Goal: Information Seeking & Learning: Learn about a topic

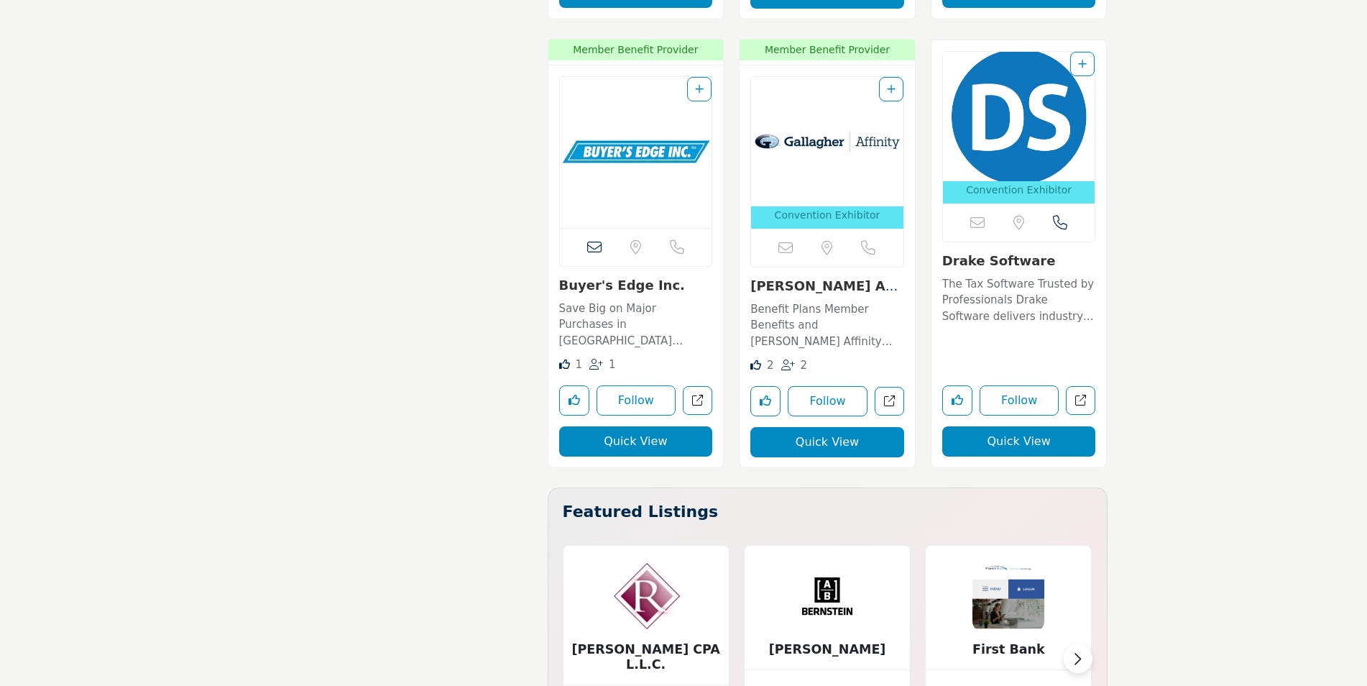
scroll to position [3018, 0]
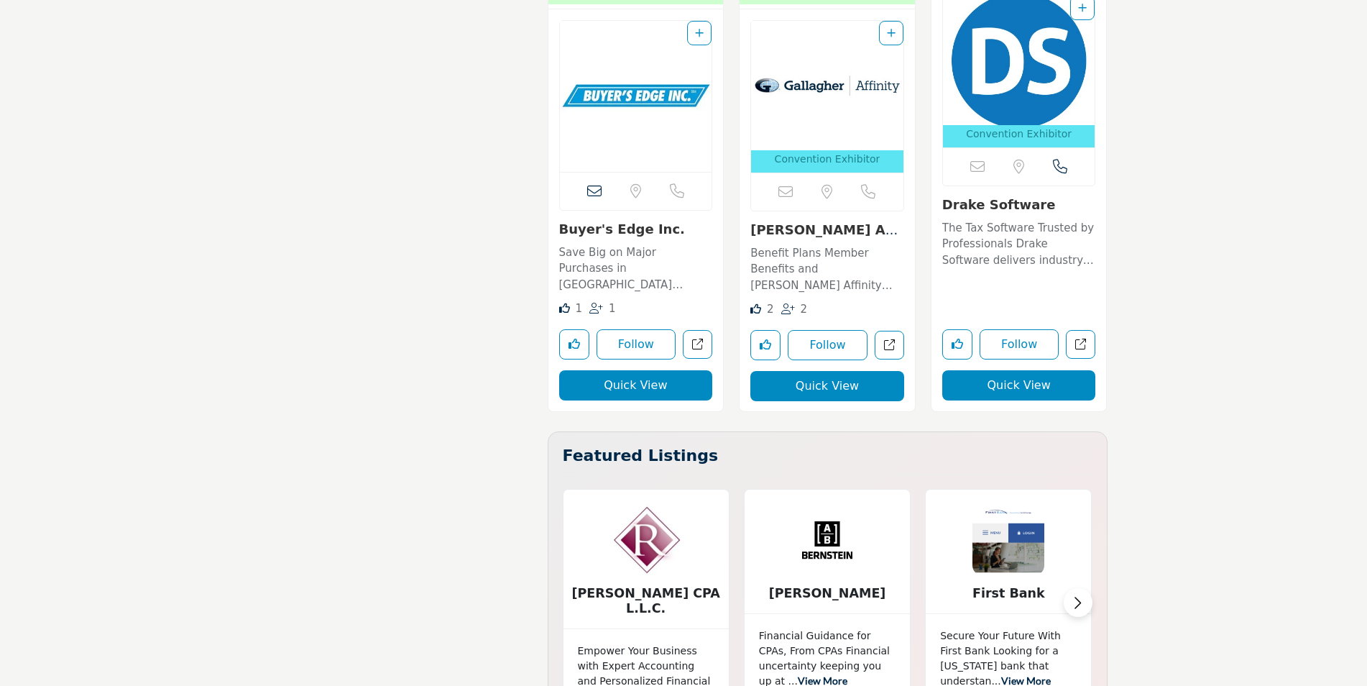
click at [775, 249] on p "Benefit Plans Member Benefits and [PERSON_NAME] Affinity have teamed up to offe…" at bounding box center [827, 269] width 154 height 49
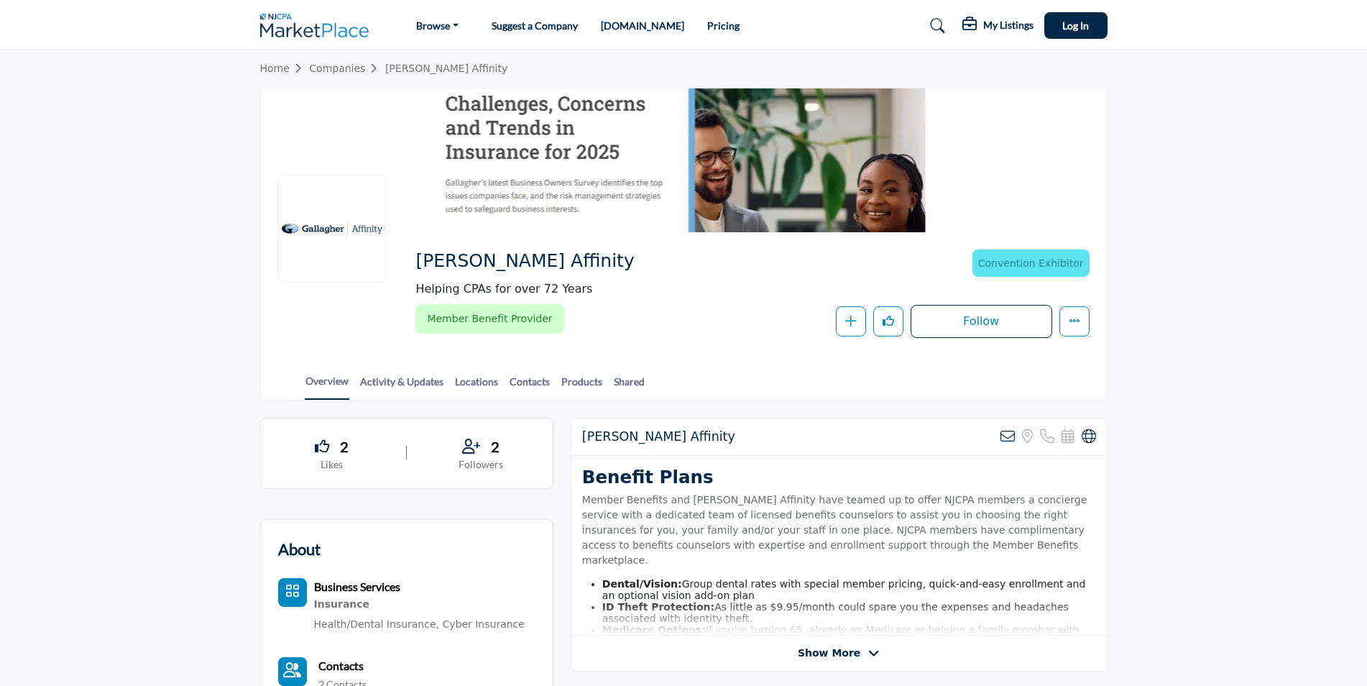
scroll to position [72, 0]
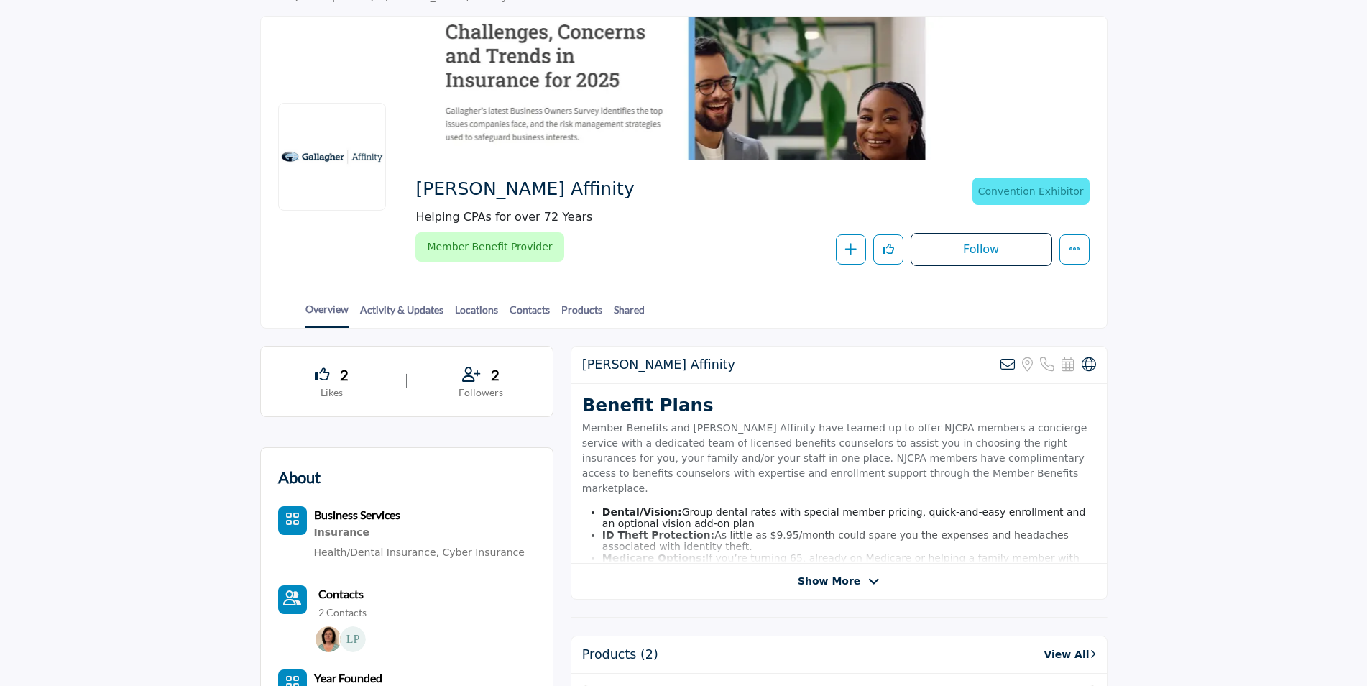
click at [821, 576] on span "Show More" at bounding box center [829, 580] width 63 height 15
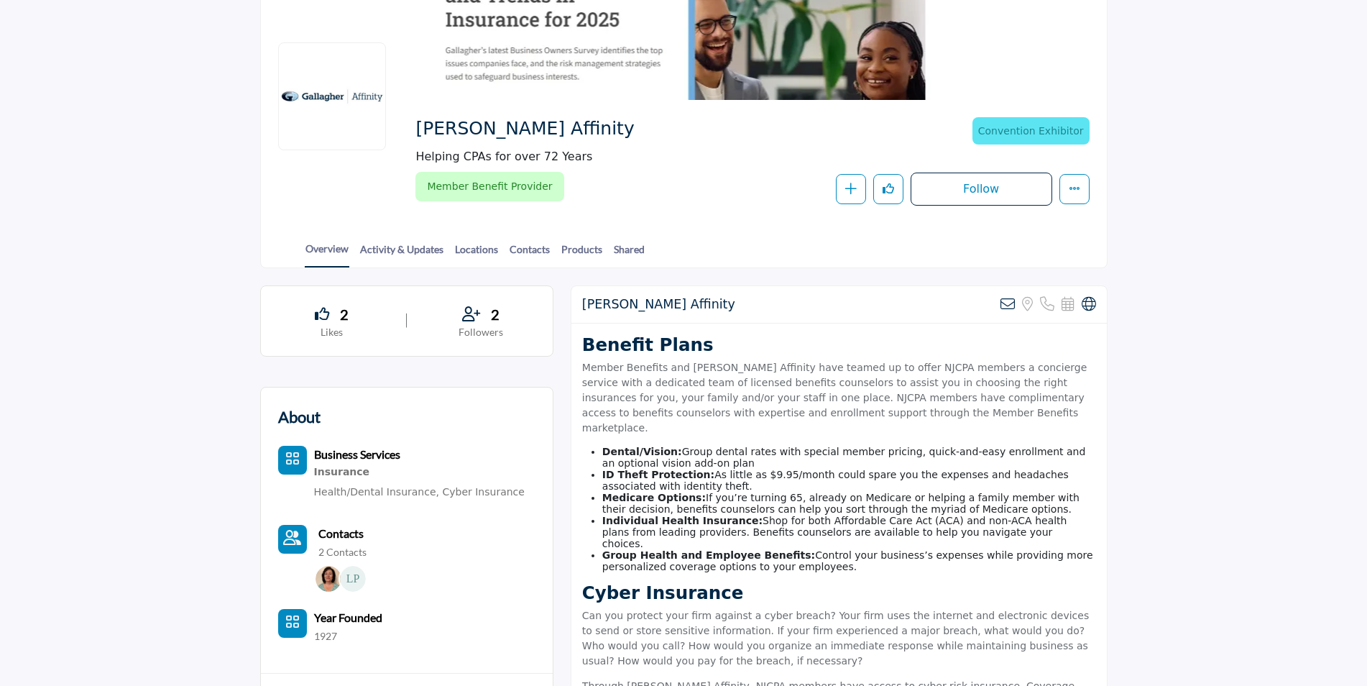
scroll to position [0, 0]
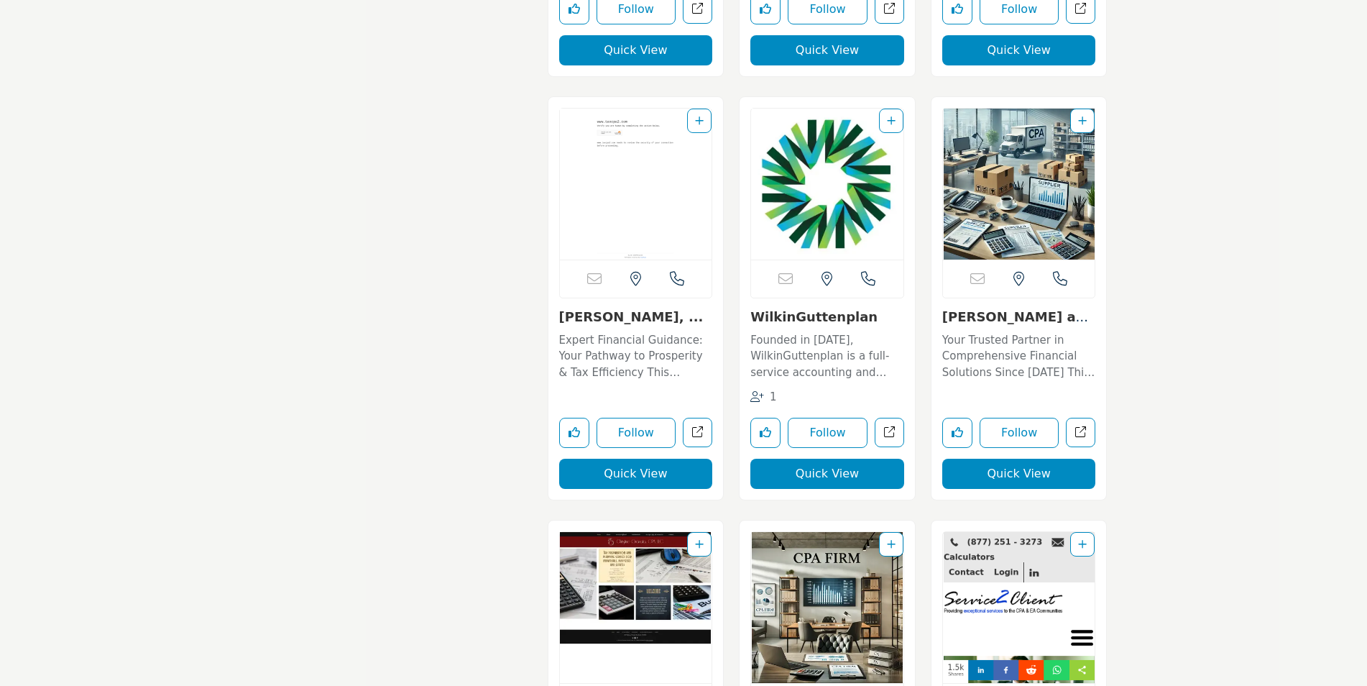
scroll to position [20911, 0]
